Goal: Obtain resource: Obtain resource

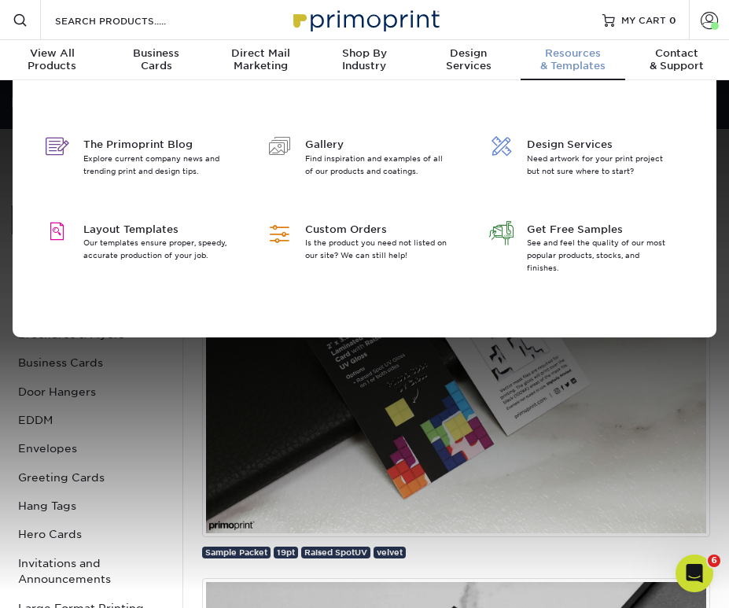
click at [554, 62] on div "Resources & Templates" at bounding box center [572, 59] width 104 height 25
click at [174, 225] on span "Layout Templates" at bounding box center [154, 229] width 143 height 15
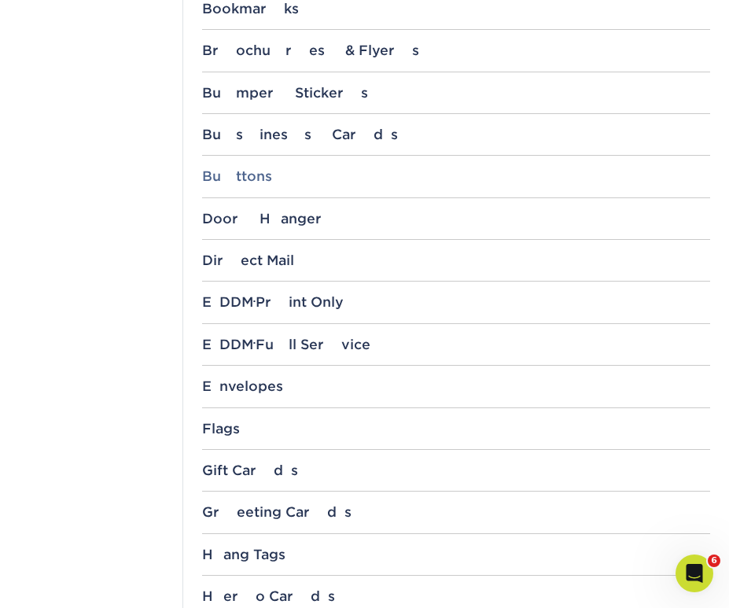
scroll to position [732, 0]
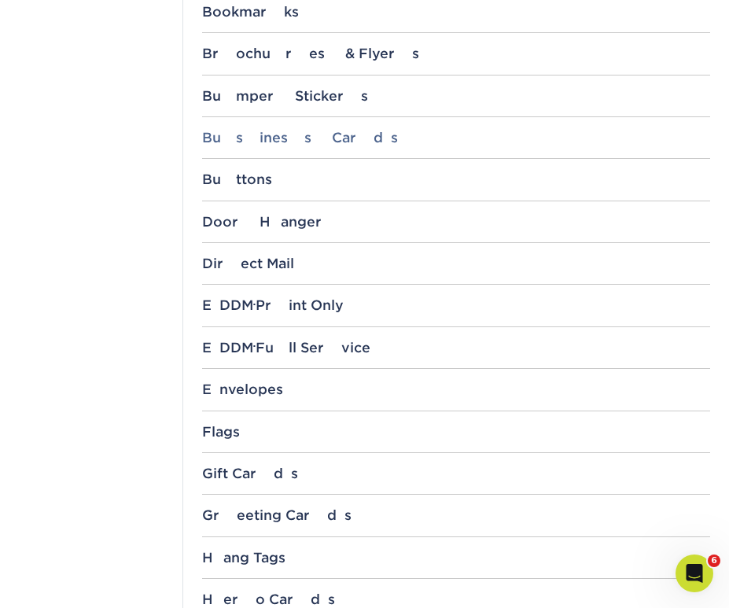
click at [263, 139] on div "Business Cards" at bounding box center [456, 138] width 508 height 16
